Goal: Transaction & Acquisition: Purchase product/service

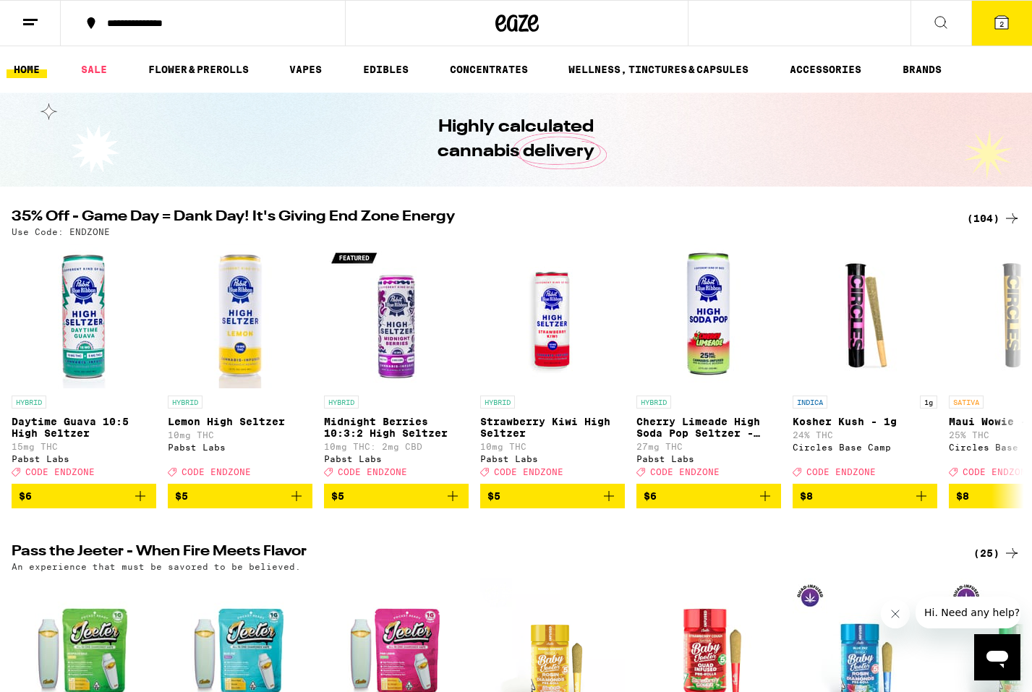
click at [936, 27] on icon at bounding box center [940, 22] width 17 height 17
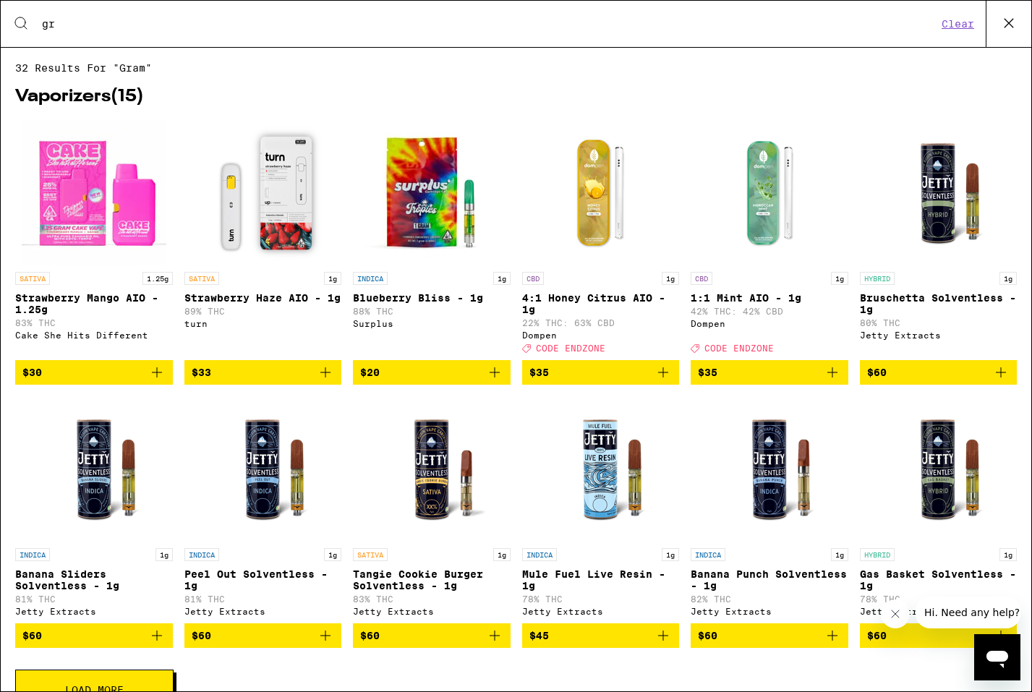
type input "g"
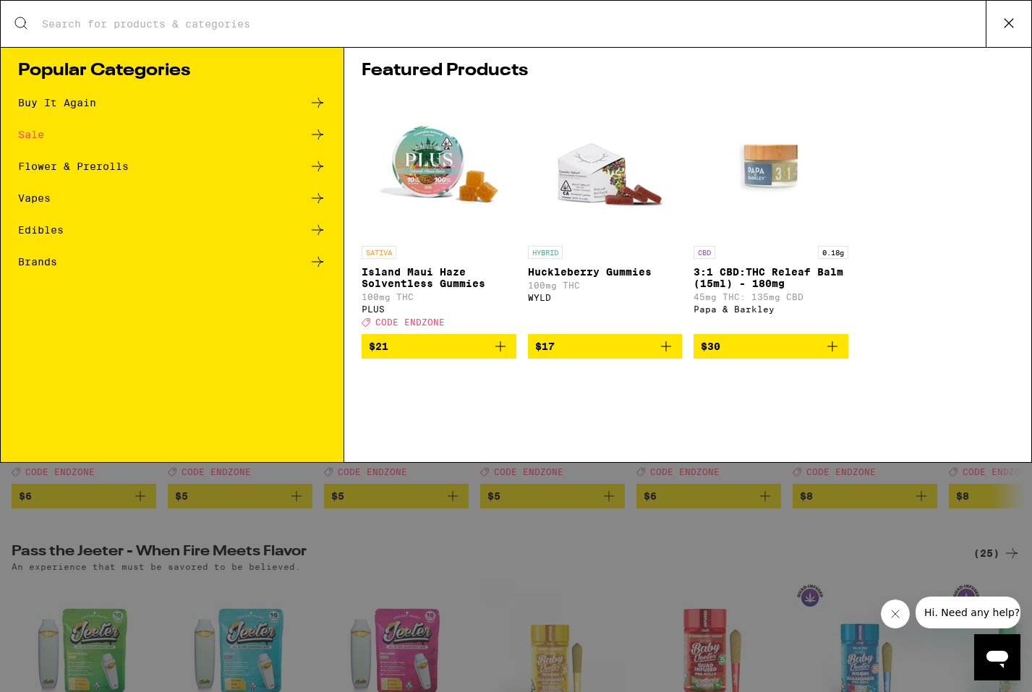
click at [111, 195] on div "Vapes" at bounding box center [172, 197] width 308 height 17
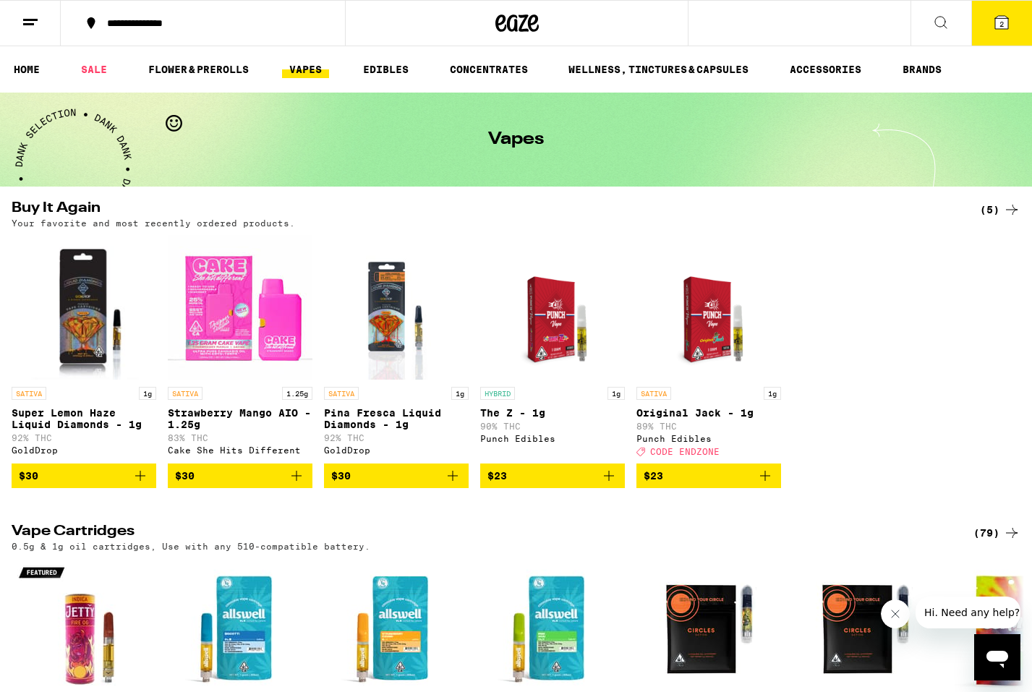
click at [31, 29] on icon at bounding box center [30, 22] width 17 height 17
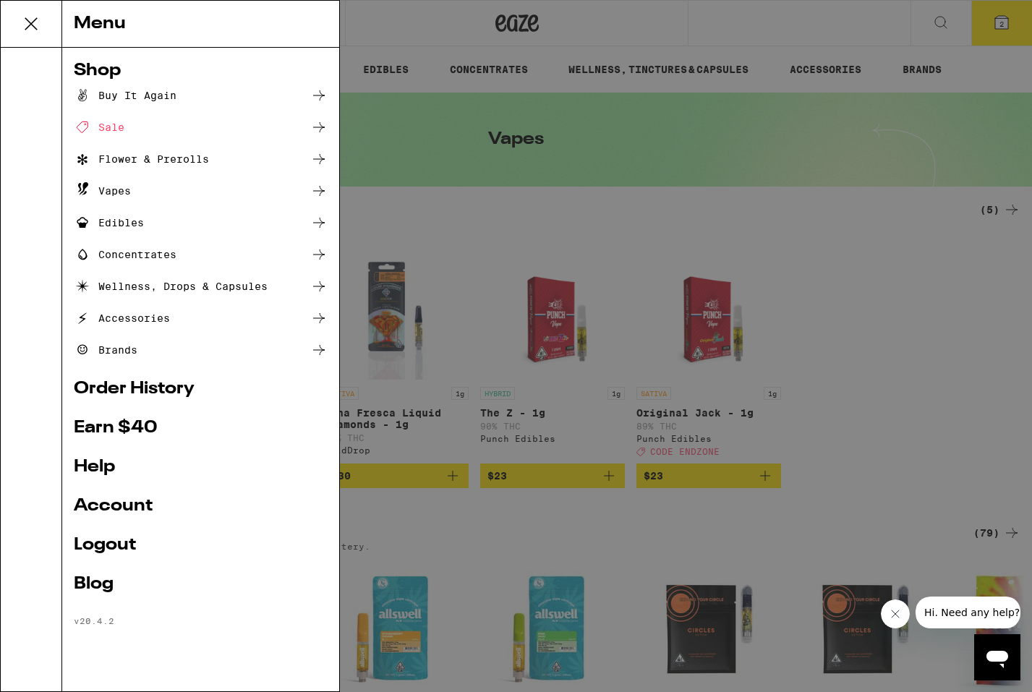
click at [127, 197] on div "Vapes" at bounding box center [102, 190] width 57 height 17
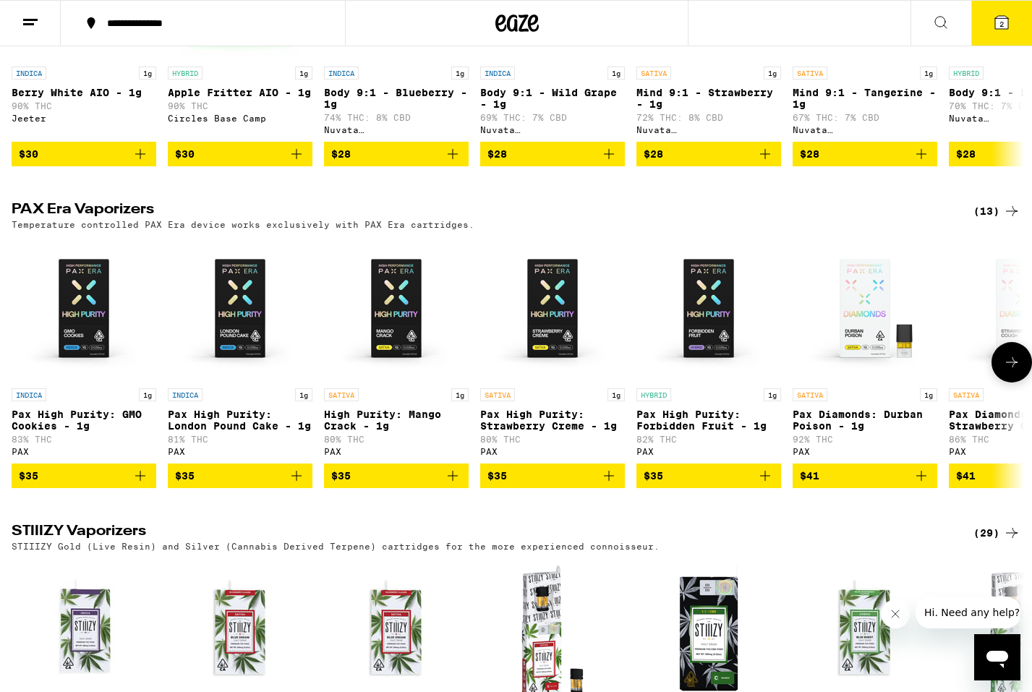
scroll to position [1085, 0]
